Goal: Task Accomplishment & Management: Manage account settings

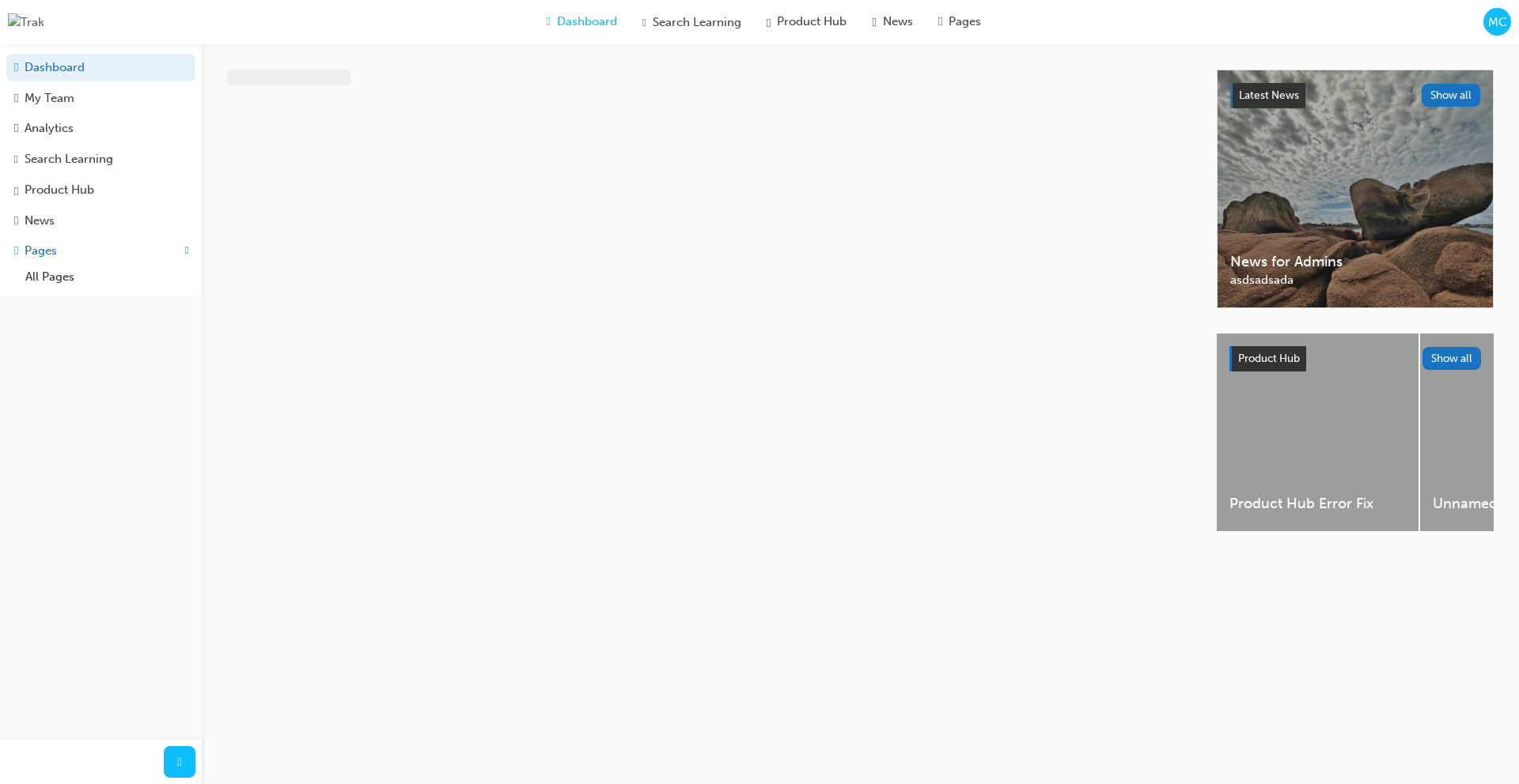
click at [1507, 30] on div "MC" at bounding box center [1497, 22] width 28 height 28
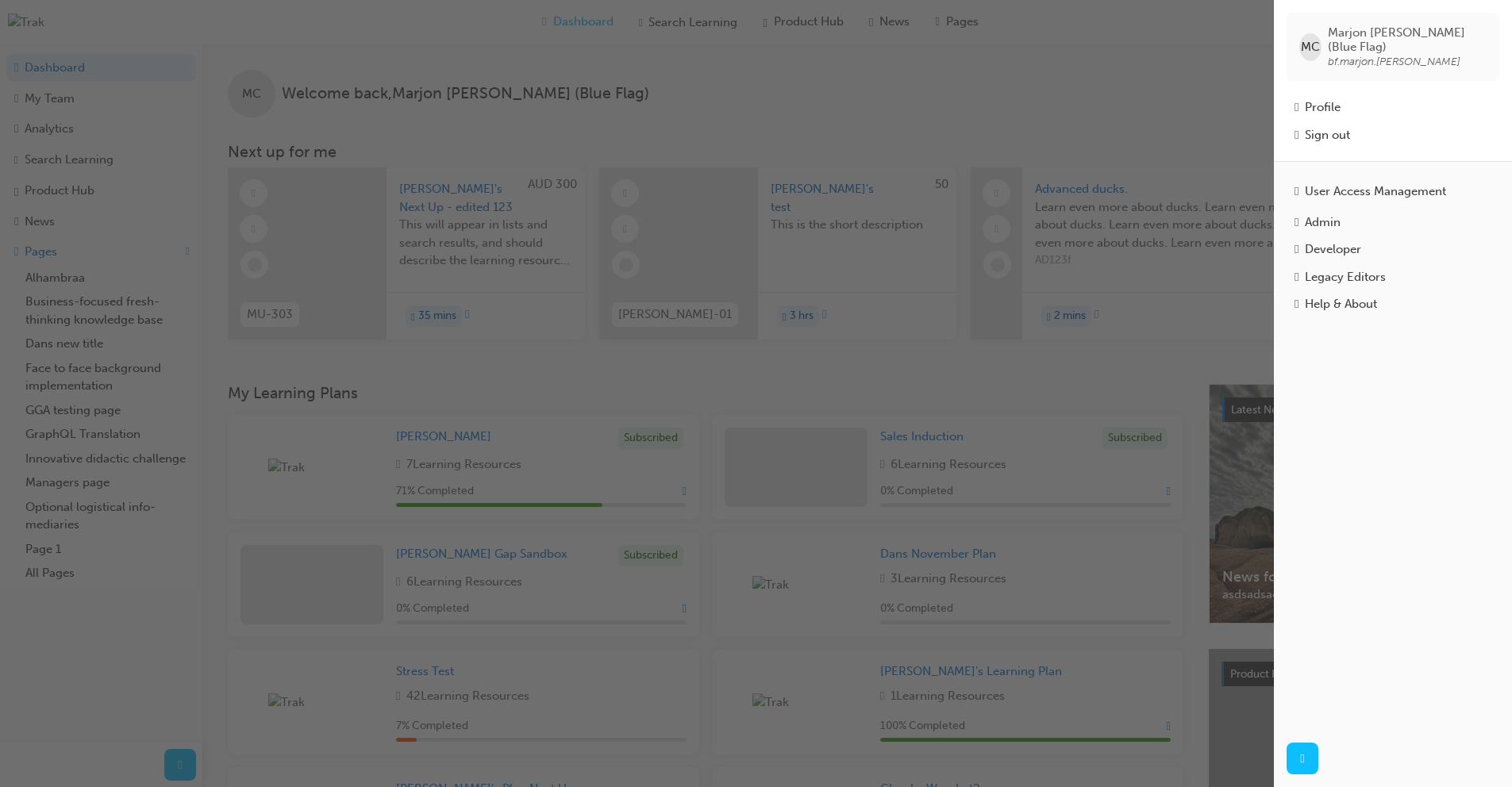
click at [1398, 187] on div "User Access Management" at bounding box center [1375, 191] width 141 height 18
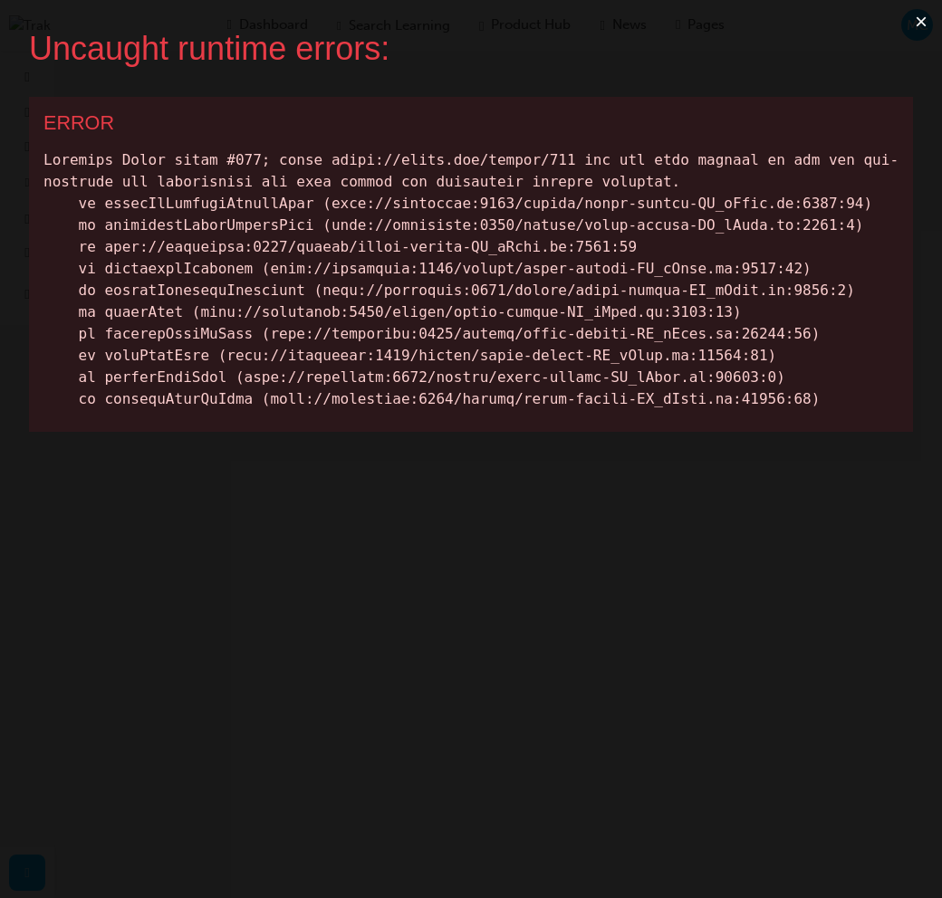
click at [920, 21] on button "×" at bounding box center [921, 21] width 42 height 43
